Goal: Navigation & Orientation: Find specific page/section

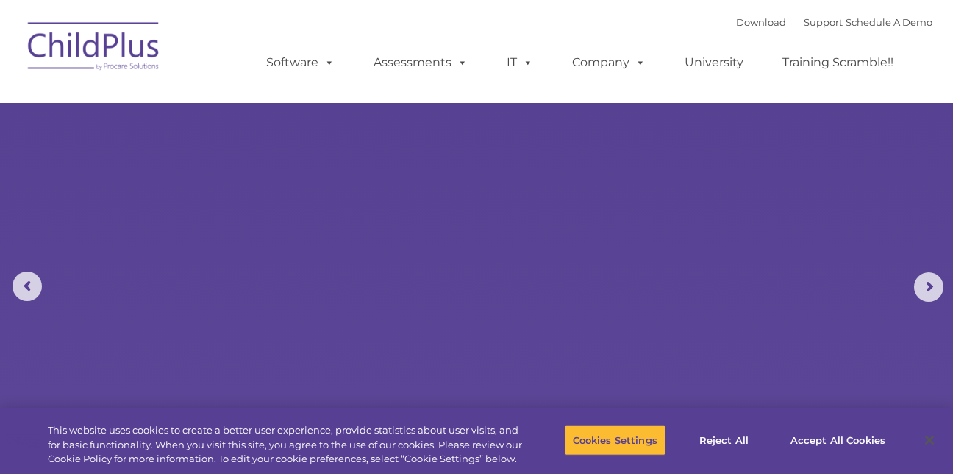
select select "MEDIUM"
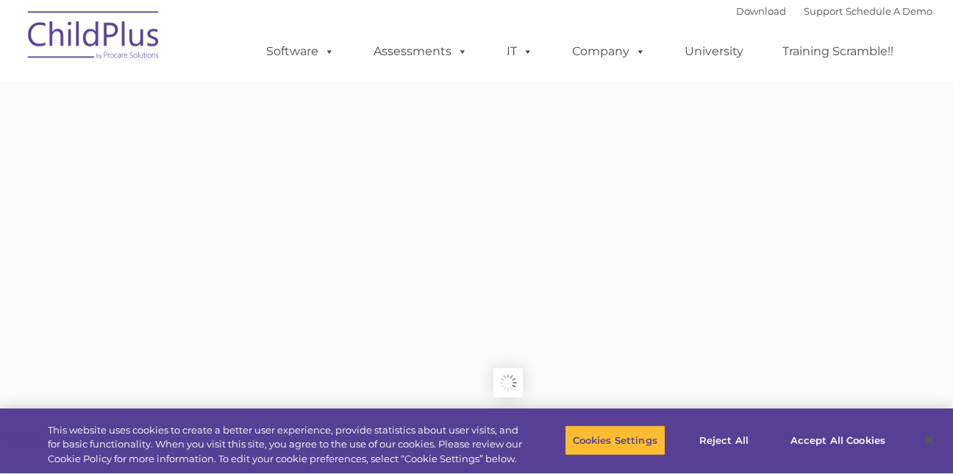
type input ""
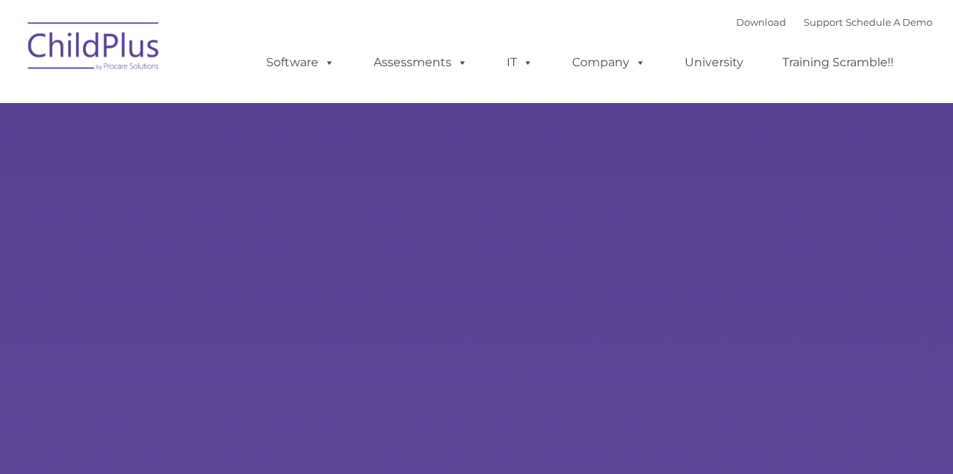
type input ""
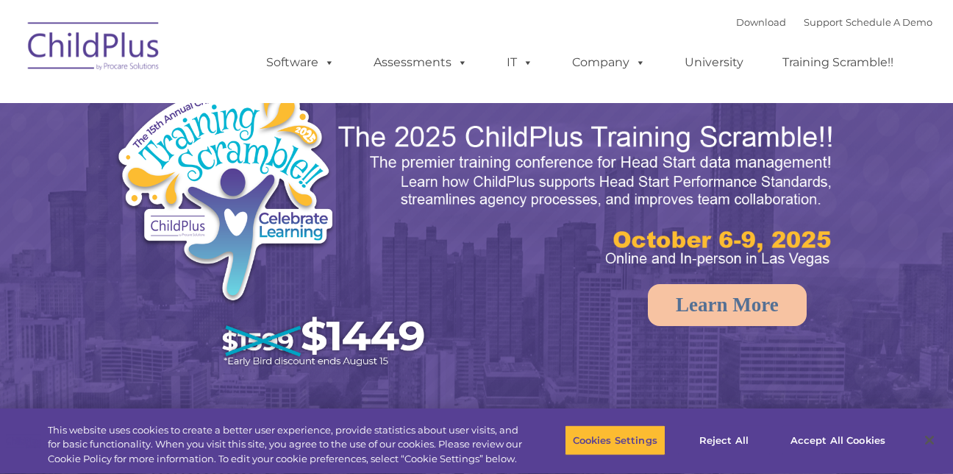
select select "MEDIUM"
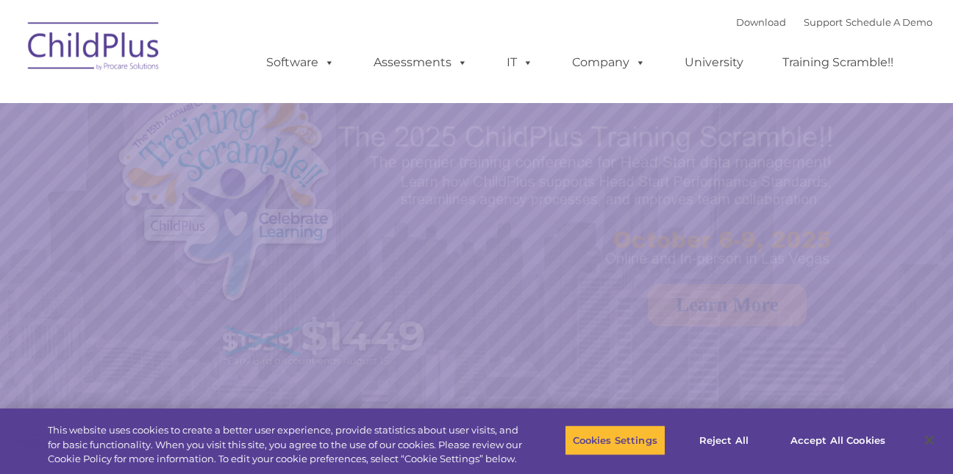
select select "MEDIUM"
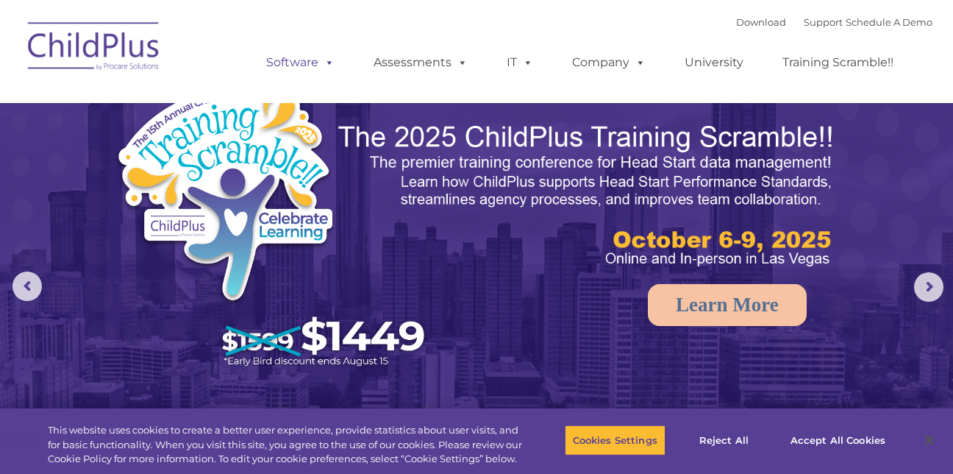
click at [337, 65] on link "Software" at bounding box center [301, 62] width 98 height 29
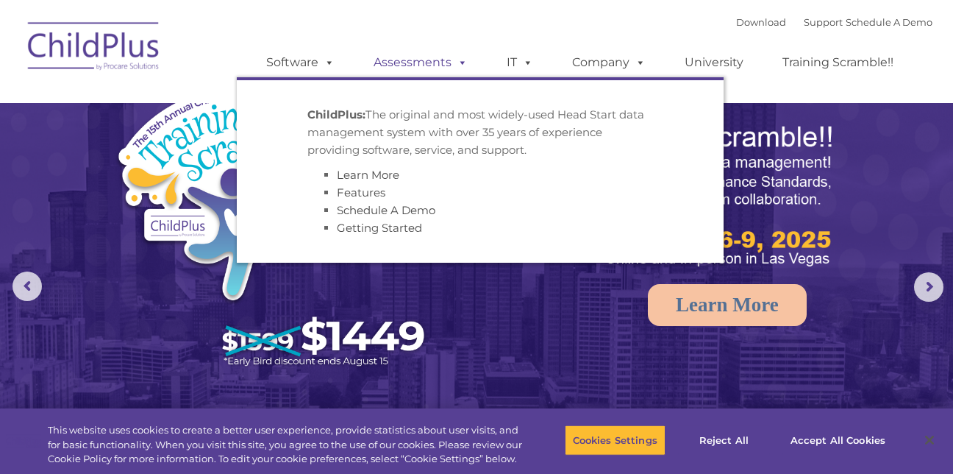
click at [418, 52] on link "Assessments" at bounding box center [421, 62] width 124 height 29
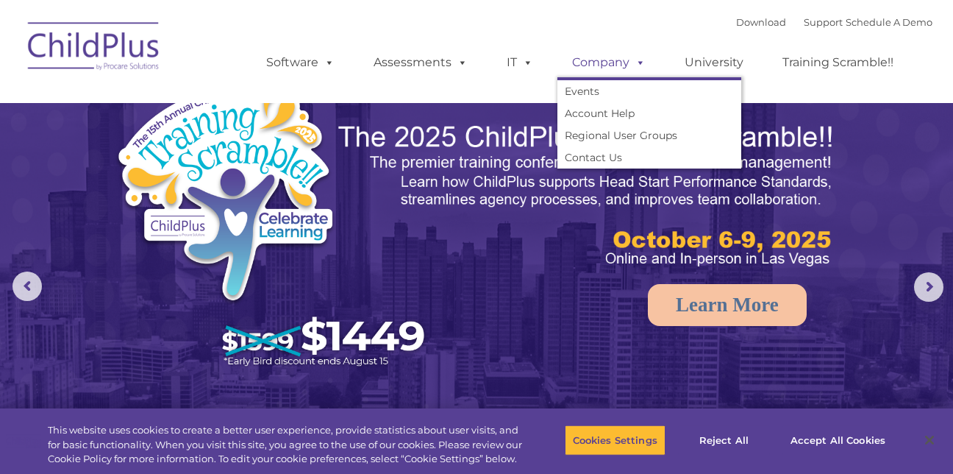
click at [596, 65] on link "Company" at bounding box center [609, 62] width 103 height 29
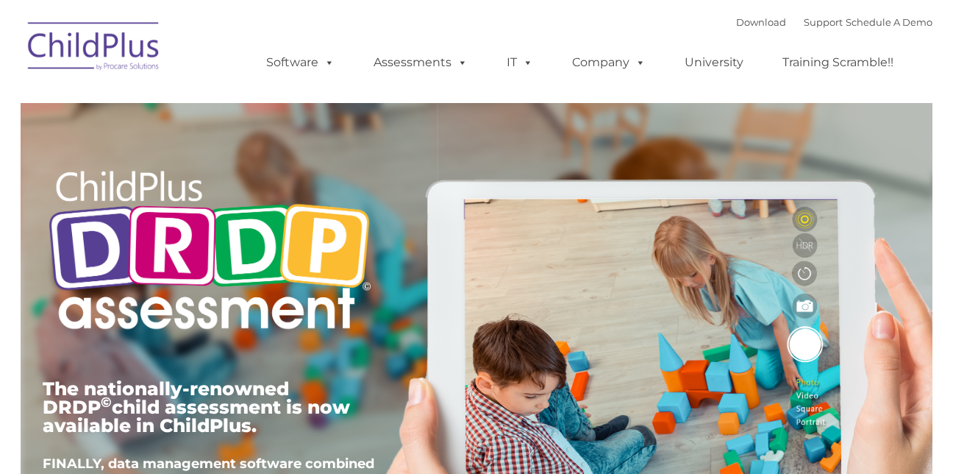
type input ""
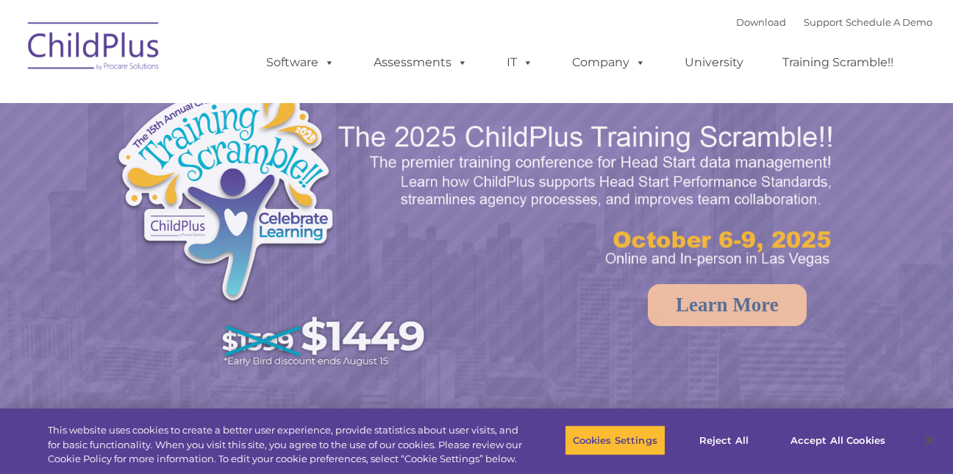
select select "MEDIUM"
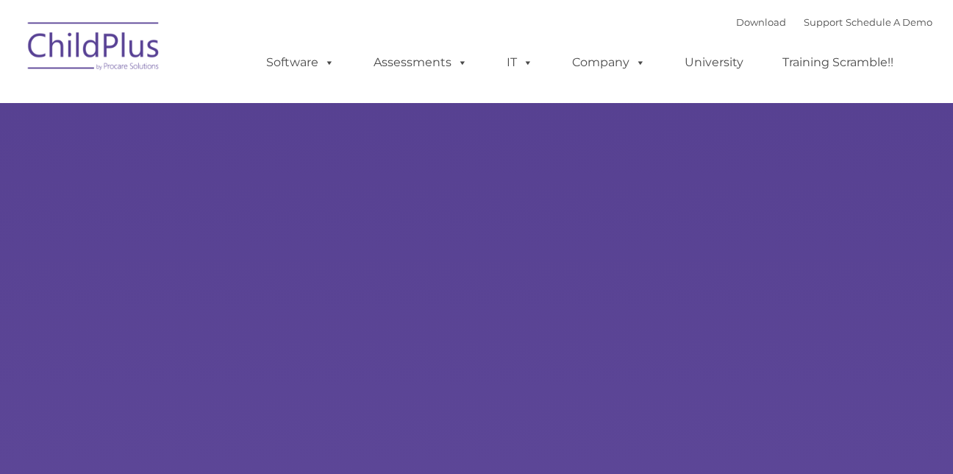
type input ""
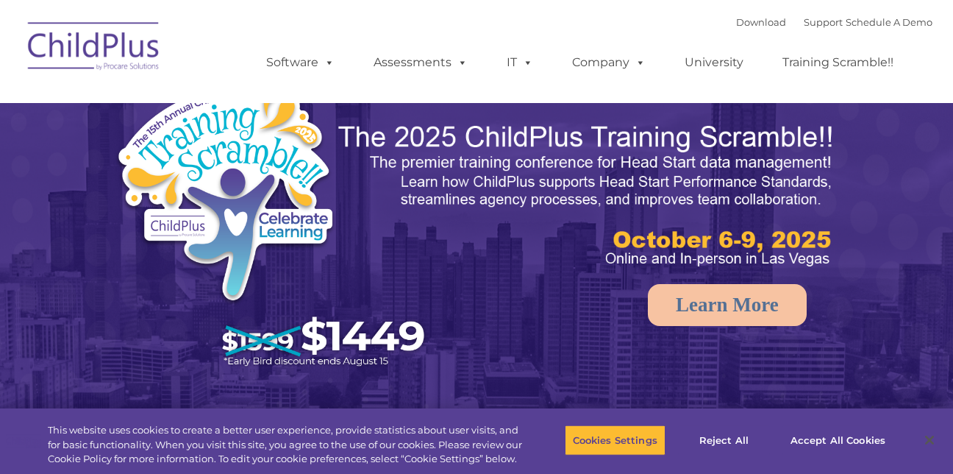
select select "MEDIUM"
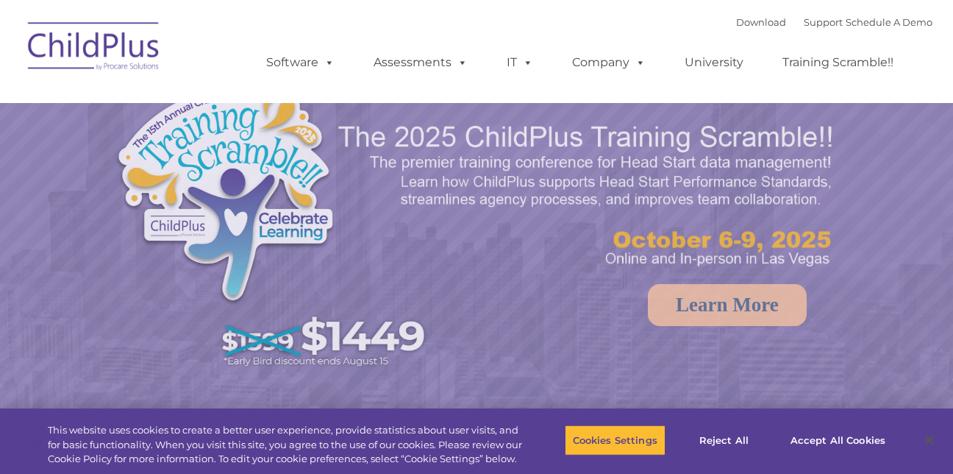
select select "MEDIUM"
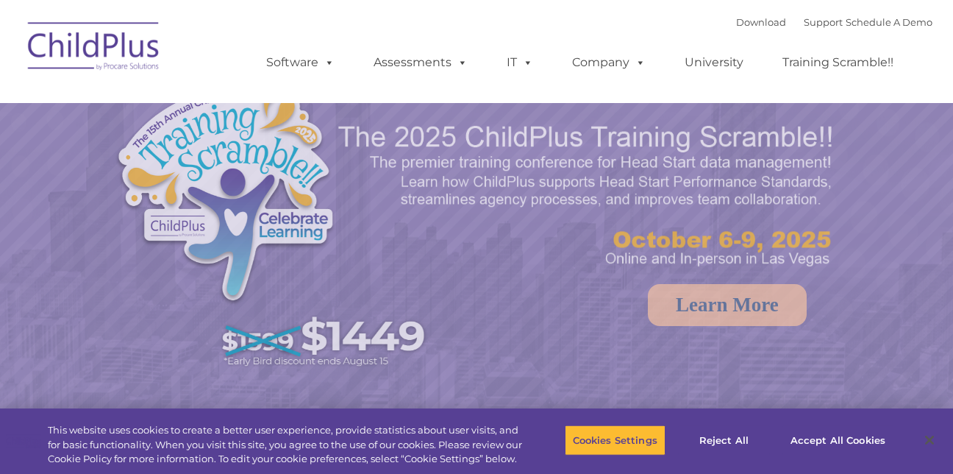
select select "MEDIUM"
